Goal: Navigation & Orientation: Understand site structure

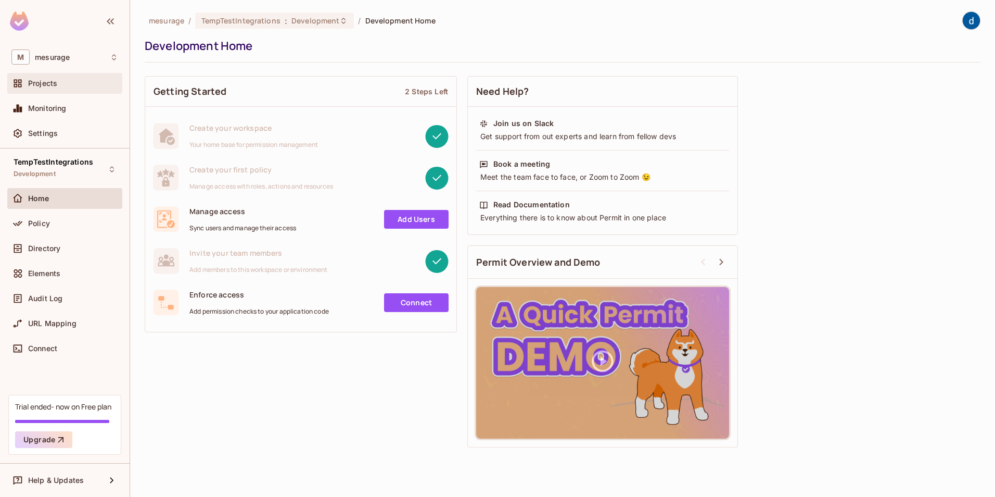
click at [57, 86] on span "Projects" at bounding box center [42, 83] width 29 height 8
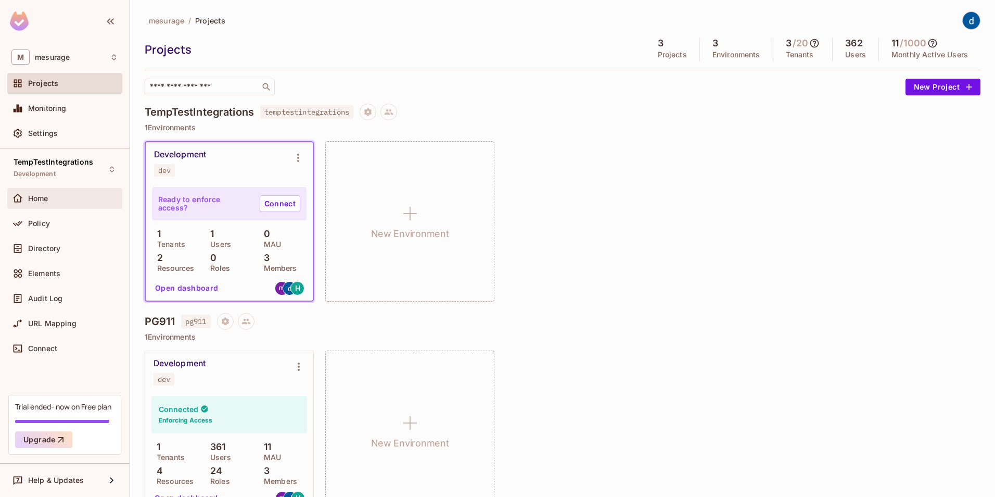
click at [51, 199] on div "Home" at bounding box center [73, 198] width 90 height 8
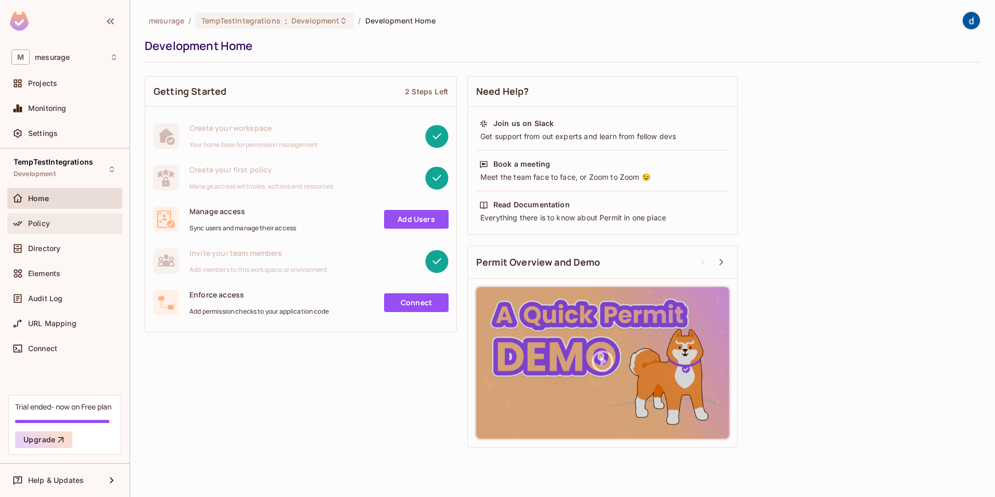
click at [57, 225] on div "Policy" at bounding box center [73, 223] width 90 height 8
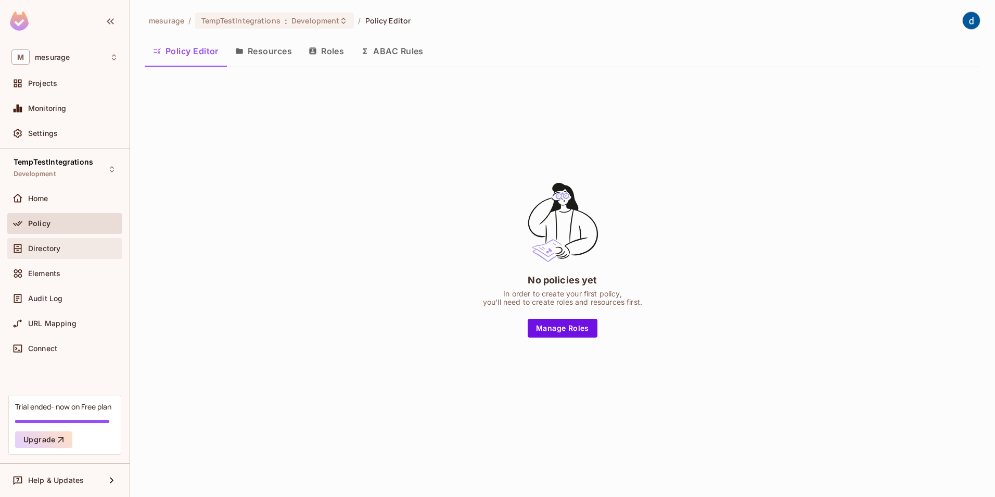
click at [56, 248] on span "Directory" at bounding box center [44, 248] width 32 height 8
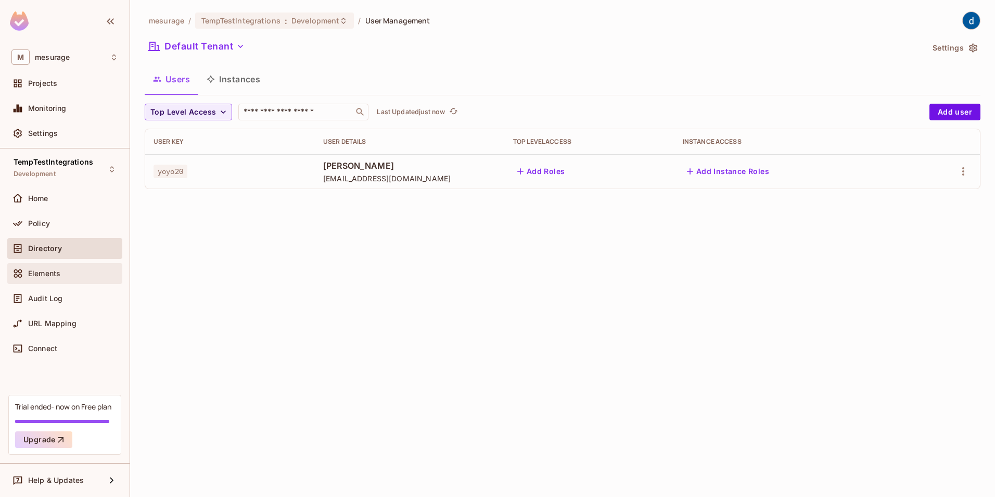
click at [49, 271] on span "Elements" at bounding box center [44, 273] width 32 height 8
